Goal: Task Accomplishment & Management: Complete application form

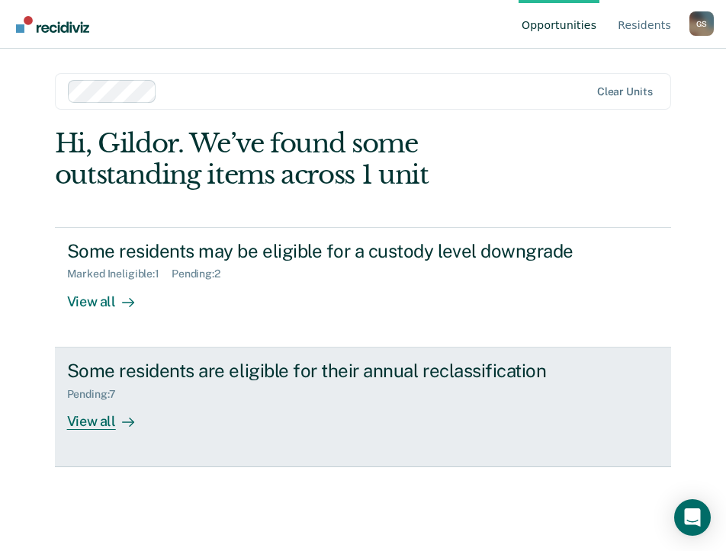
click at [95, 427] on div "View all" at bounding box center [109, 415] width 85 height 30
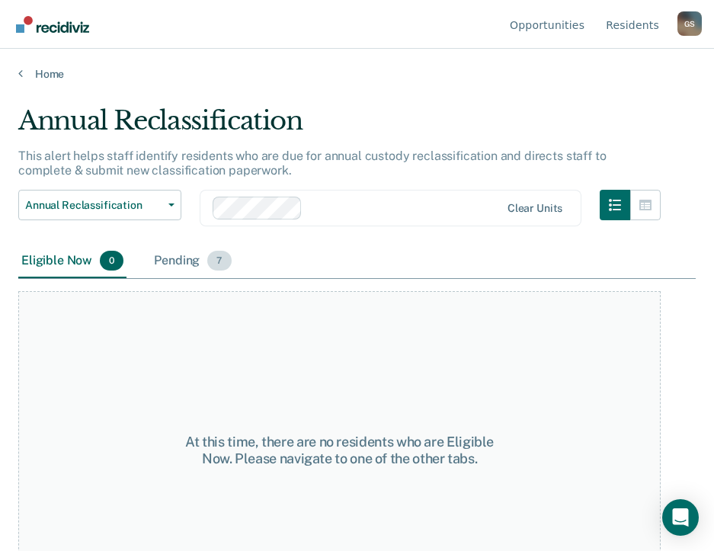
click at [178, 258] on div "Pending 7" at bounding box center [192, 262] width 83 height 34
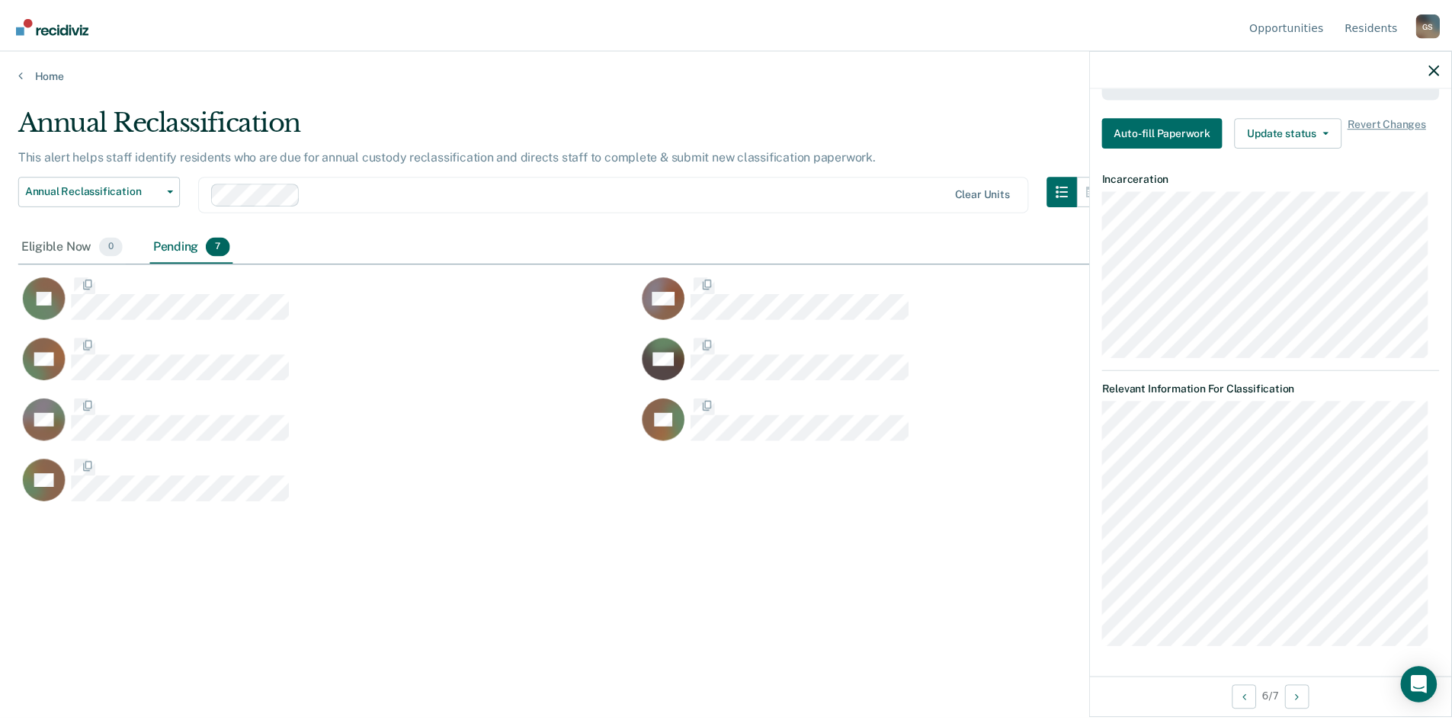
scroll to position [224, 0]
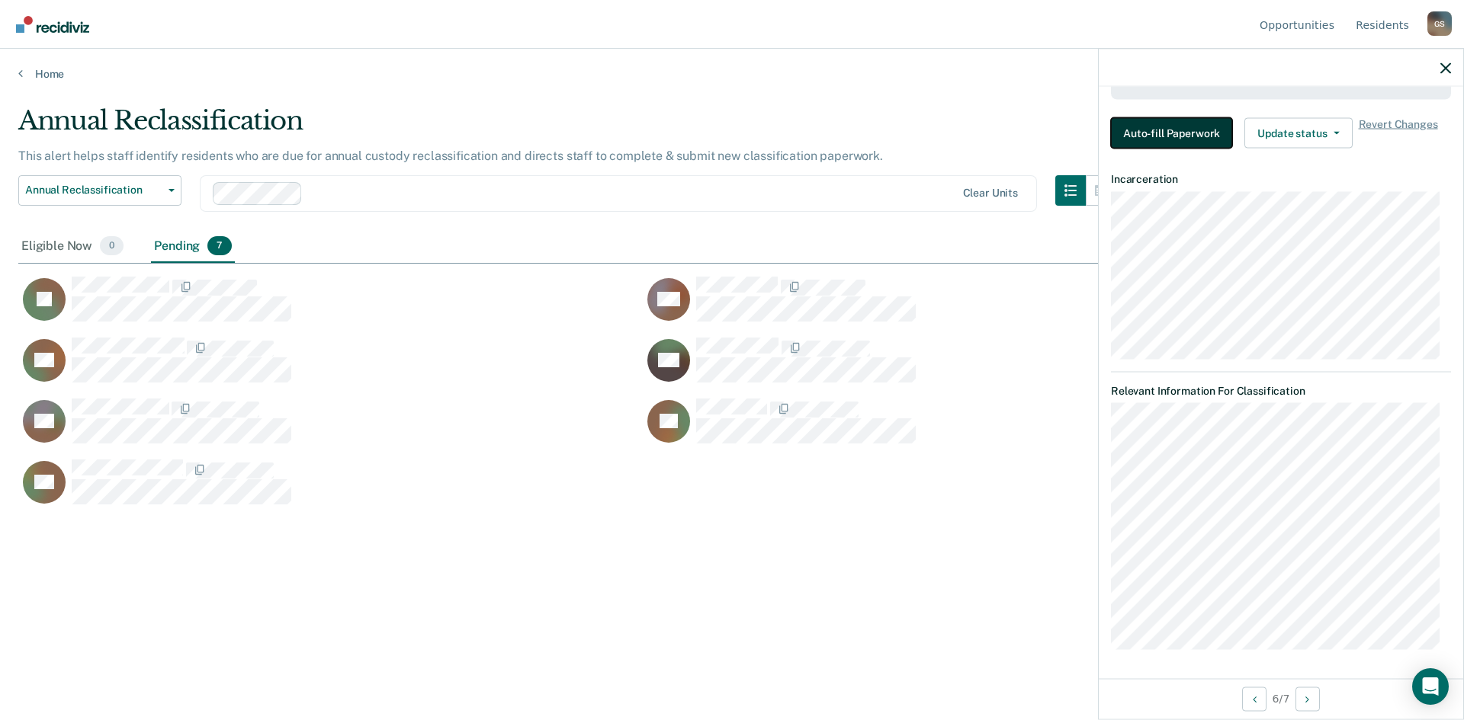
click at [725, 124] on button "Auto-fill Paperwork" at bounding box center [1171, 132] width 121 height 30
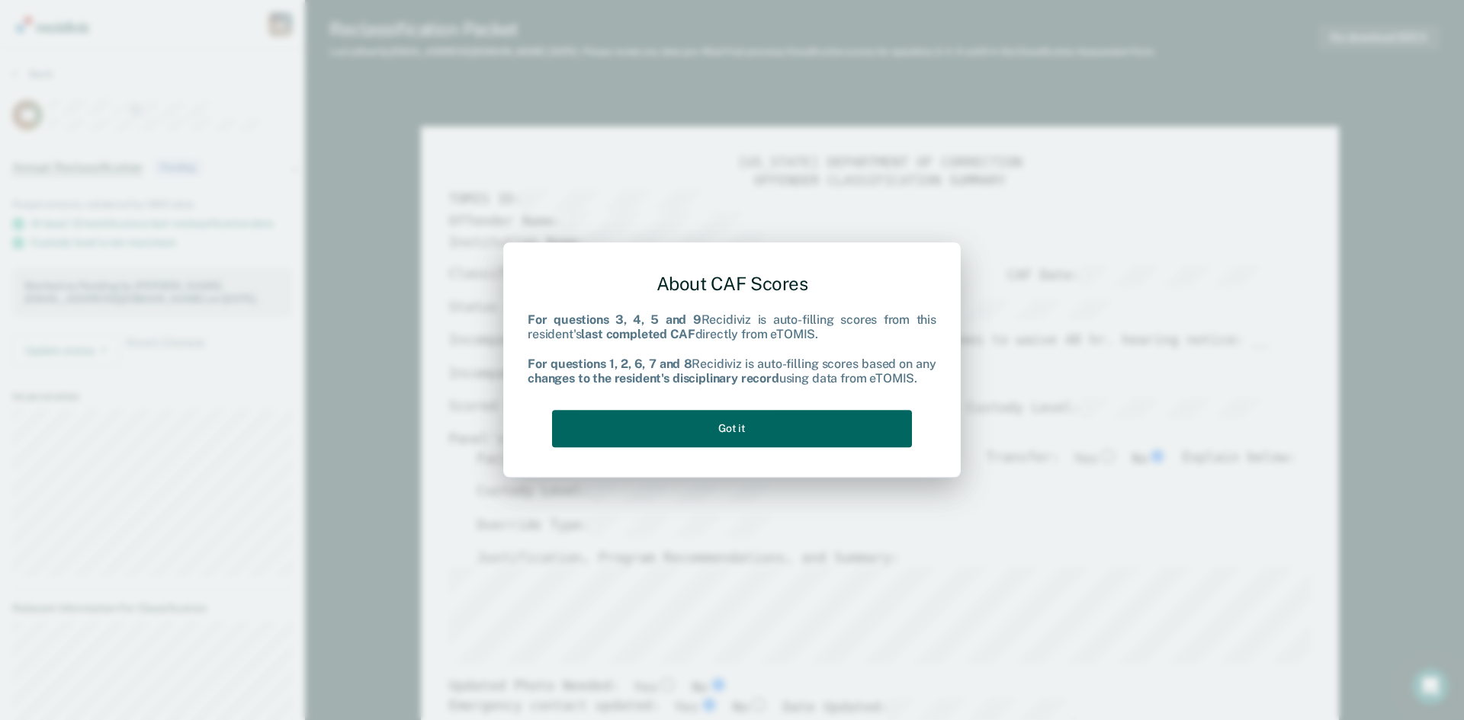
type textarea "x"
click at [725, 425] on button "Got it" at bounding box center [732, 428] width 360 height 37
